Goal: Task Accomplishment & Management: Complete application form

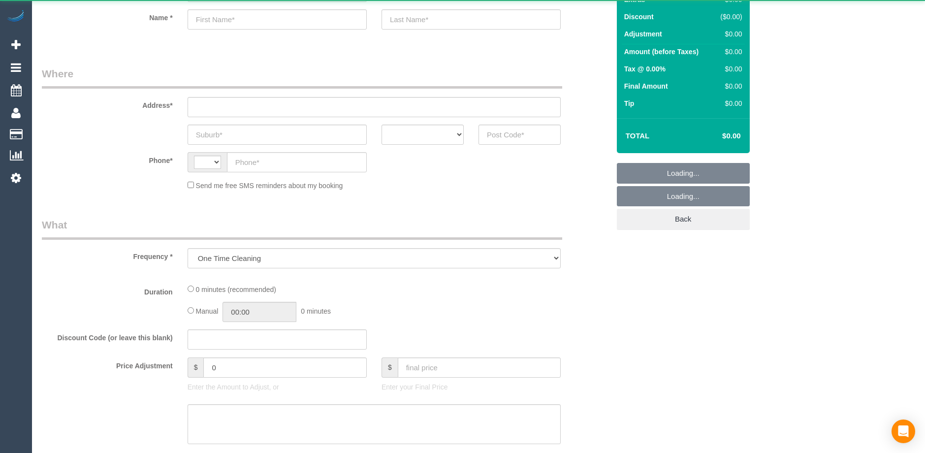
select select "string:AU"
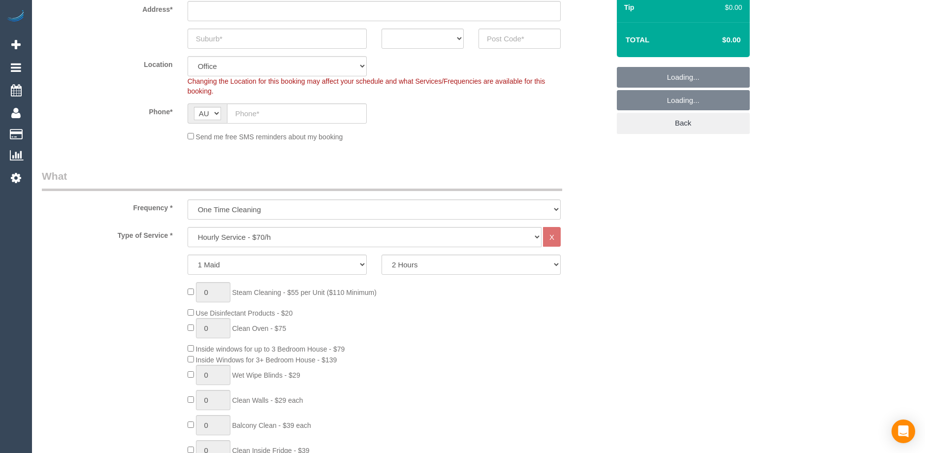
select select "object:2149"
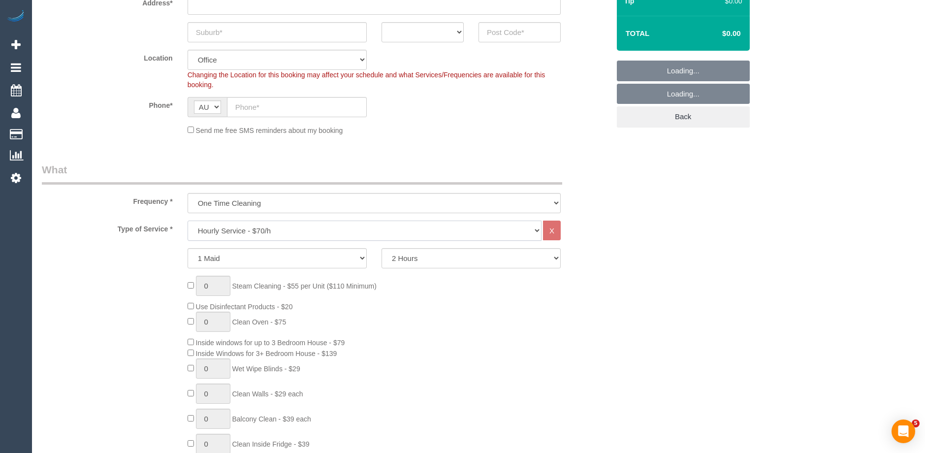
click at [251, 228] on select "Hourly Service - $70/h Hourly Service - $65/h Hourly Service - $60/h Hourly Ser…" at bounding box center [364, 230] width 354 height 20
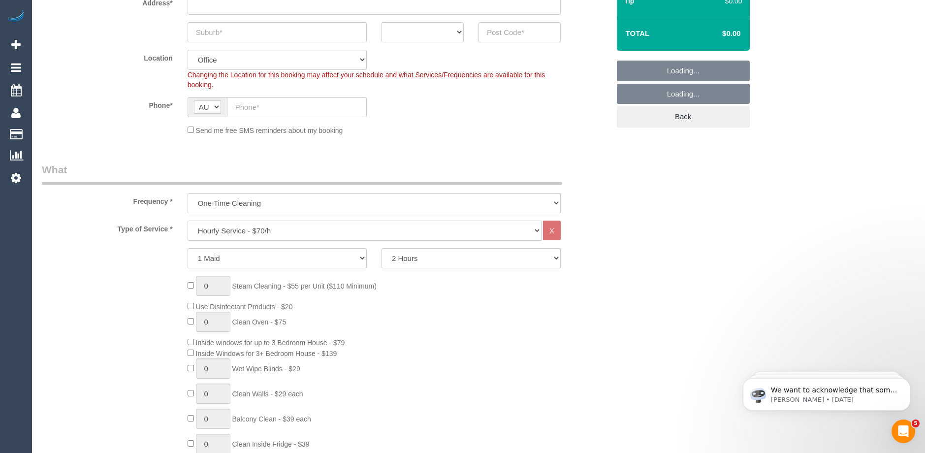
scroll to position [0, 0]
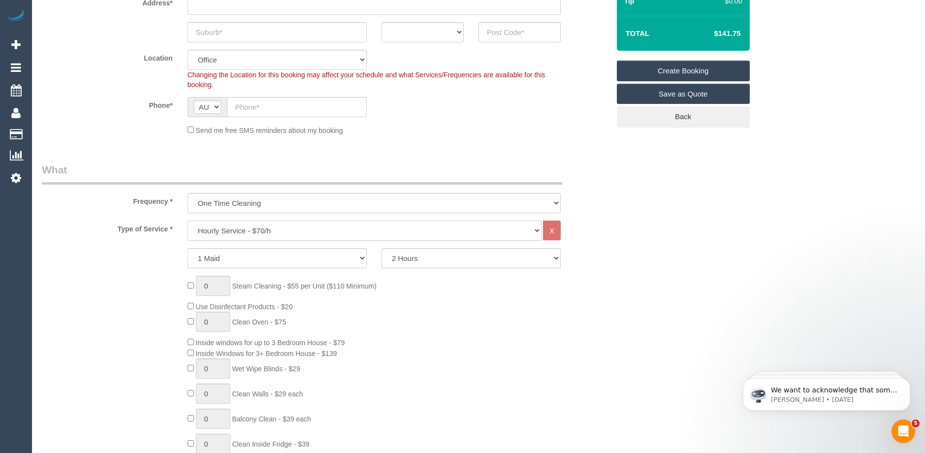
select select "212"
click at [187, 220] on select "Hourly Service - $70/h Hourly Service - $65/h Hourly Service - $60/h Hourly Ser…" at bounding box center [364, 230] width 354 height 20
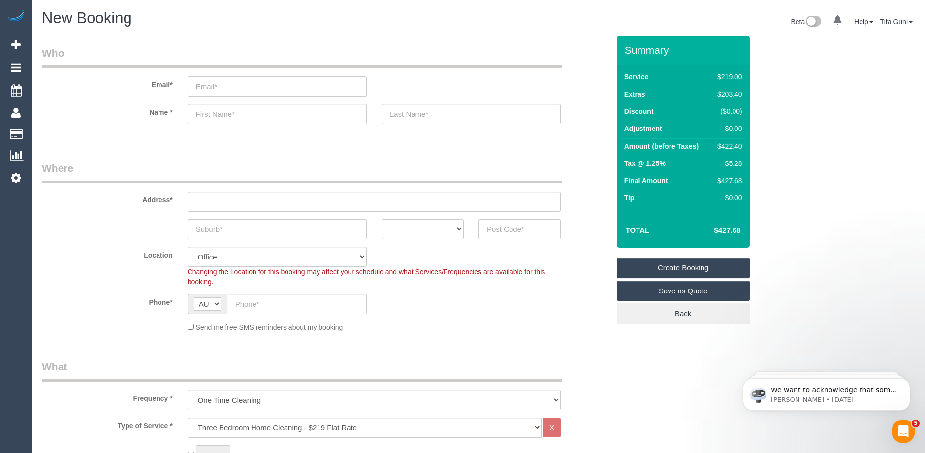
click at [686, 218] on div "Total $427.68" at bounding box center [683, 230] width 133 height 35
drag, startPoint x: 727, startPoint y: 161, endPoint x: 716, endPoint y: 161, distance: 11.3
click at [716, 161] on td "$5.28" at bounding box center [727, 164] width 33 height 17
copy div "$5.28"
drag, startPoint x: 736, startPoint y: 230, endPoint x: 706, endPoint y: 229, distance: 29.5
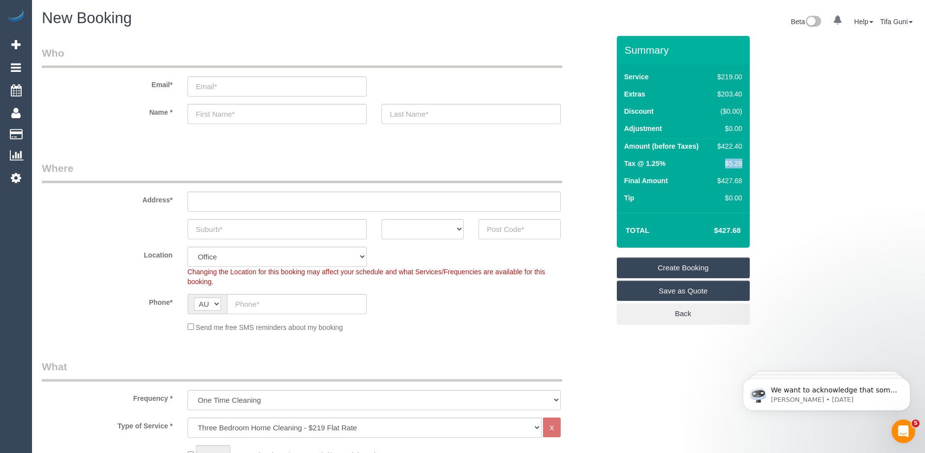
click at [706, 229] on td "$427.68" at bounding box center [712, 230] width 64 height 25
copy h4 "$427.68"
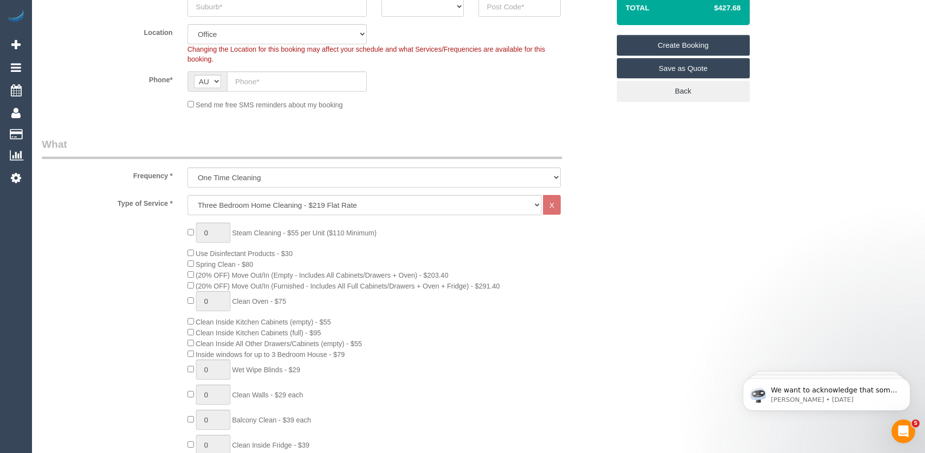
scroll to position [344, 0]
